Goal: Navigation & Orientation: Find specific page/section

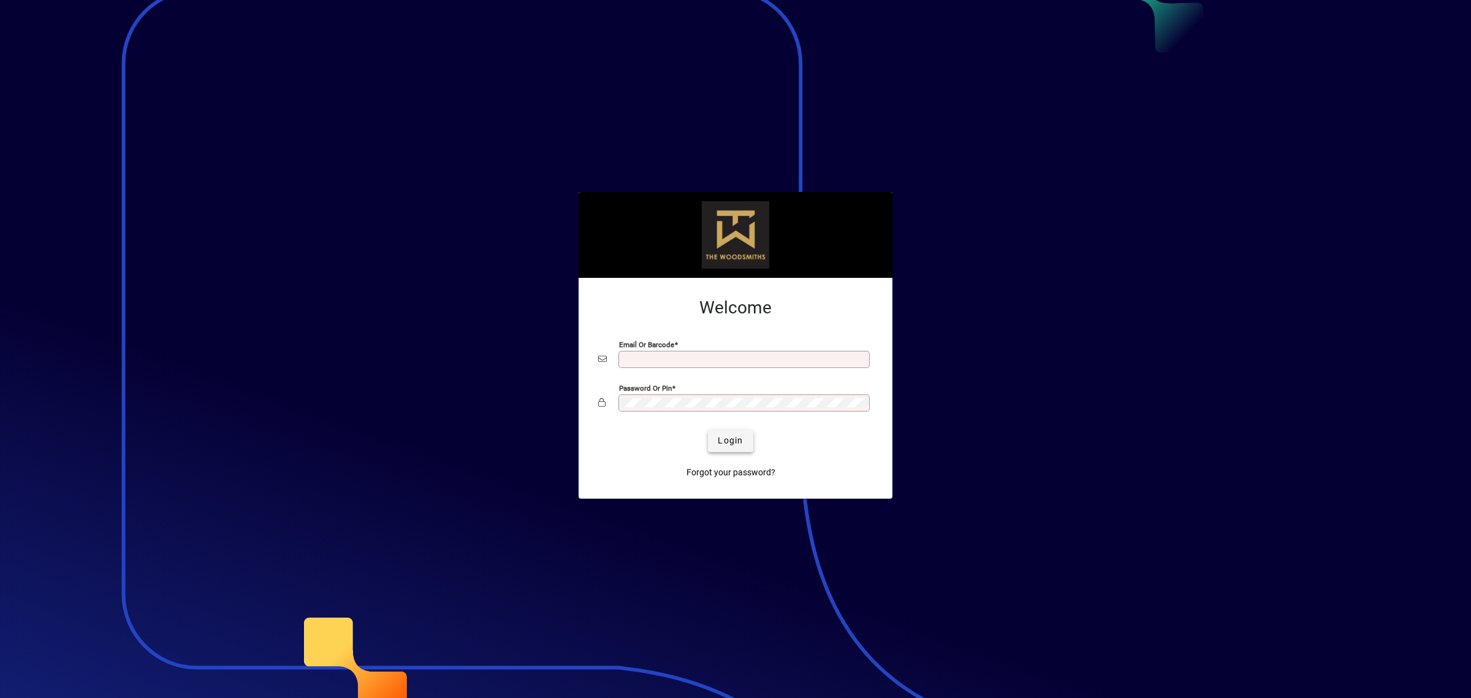
type input "**********"
click at [722, 433] on span "submit" at bounding box center [730, 440] width 45 height 29
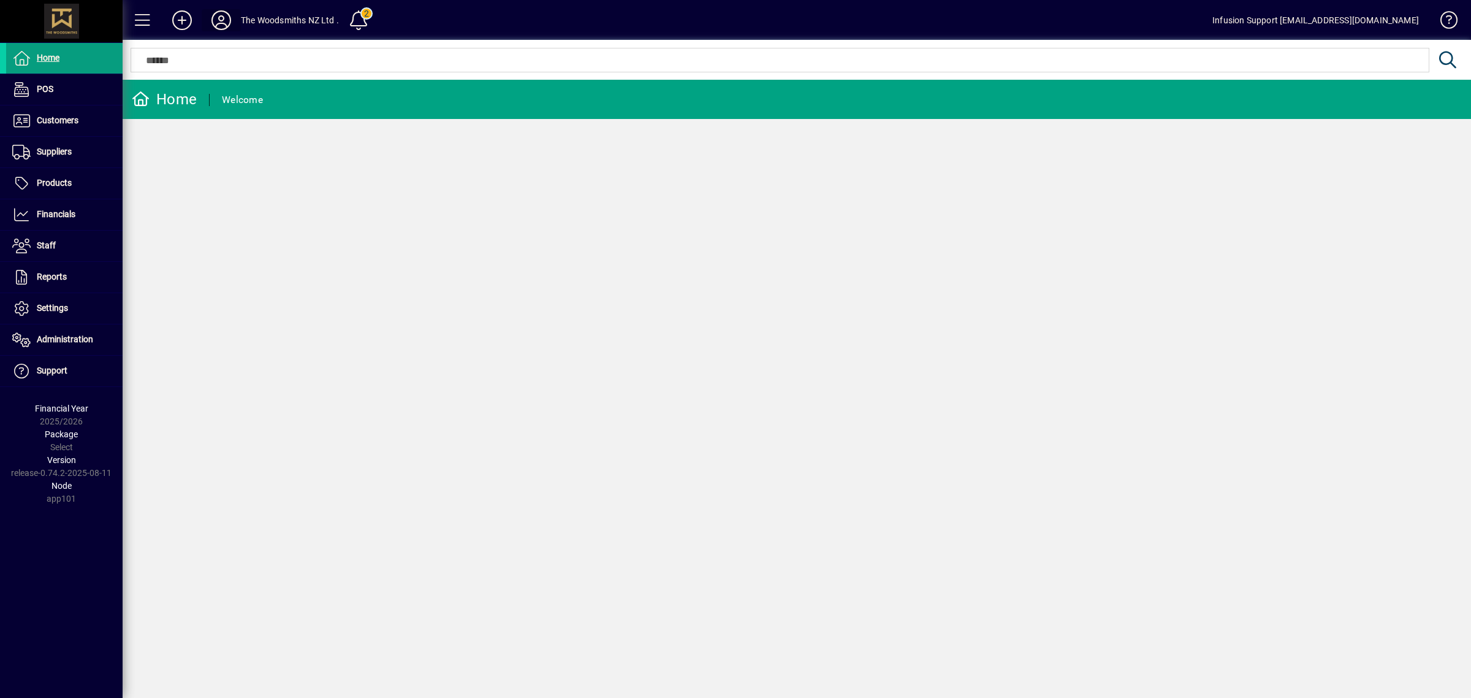
click at [213, 15] on icon at bounding box center [221, 20] width 25 height 20
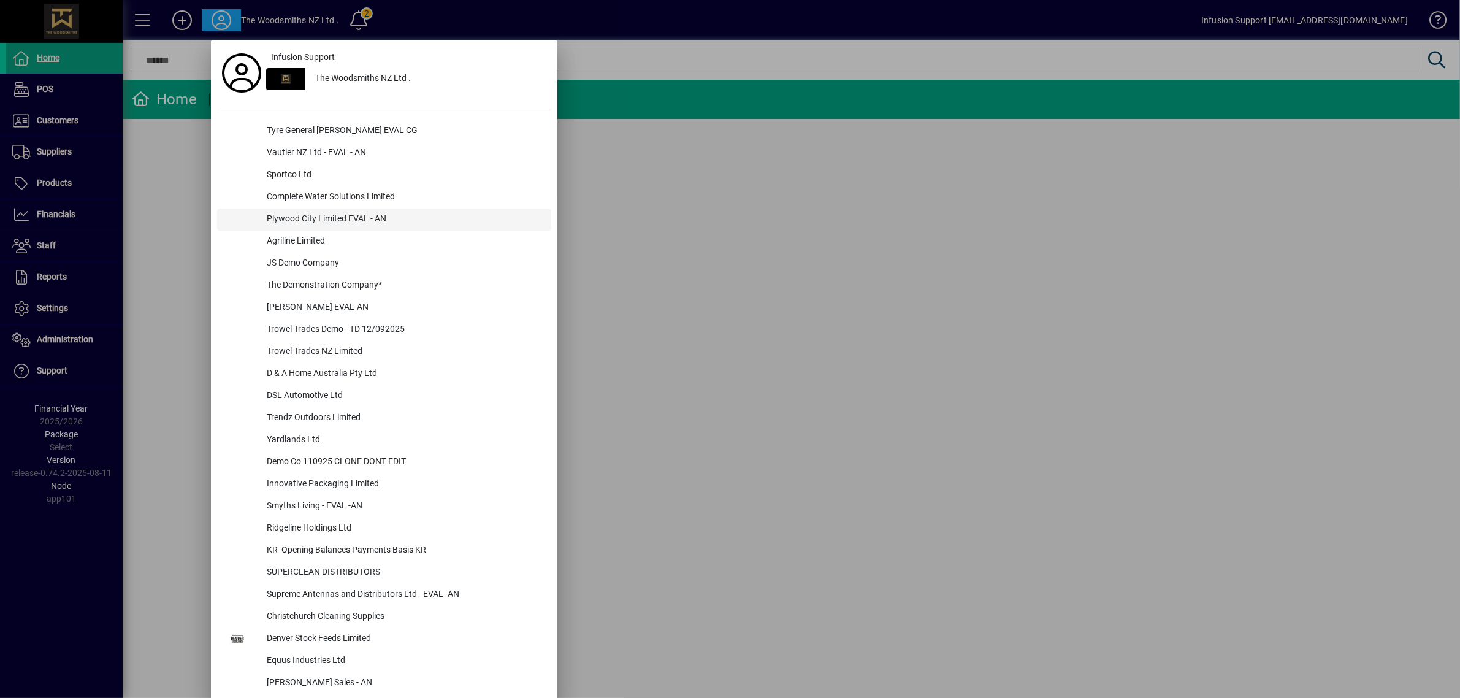
click at [331, 221] on div "Plywood City Limited EVAL - AN" at bounding box center [404, 219] width 294 height 22
